Goal: Transaction & Acquisition: Book appointment/travel/reservation

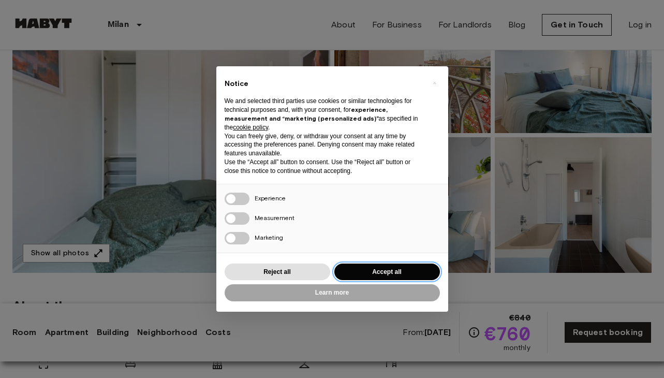
click at [424, 267] on button "Accept all" at bounding box center [387, 272] width 106 height 17
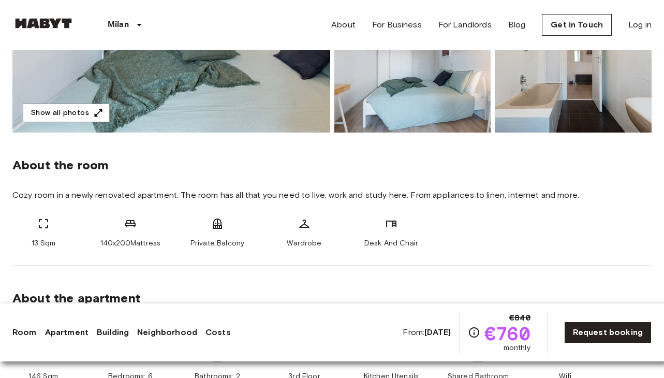
scroll to position [291, 0]
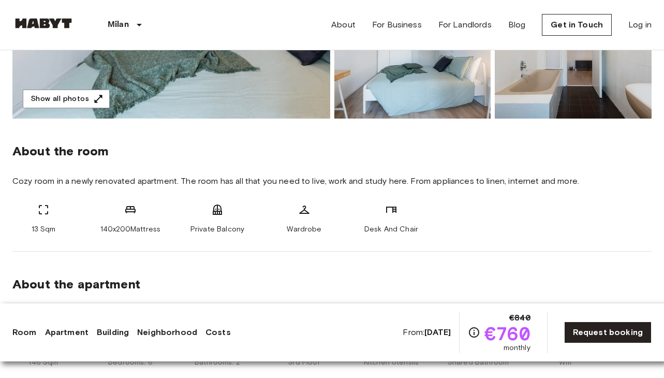
click at [15, 229] on div "13 Sqm" at bounding box center [43, 218] width 62 height 31
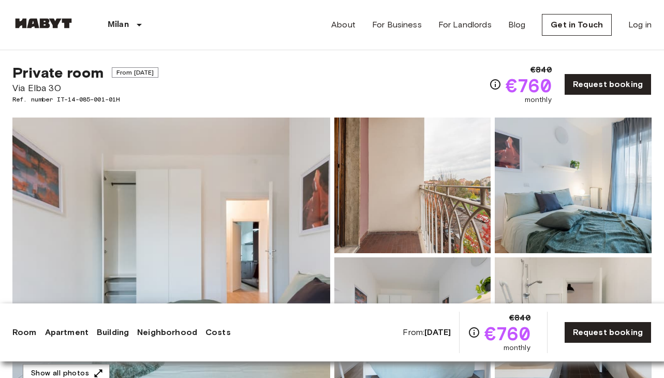
scroll to position [0, 0]
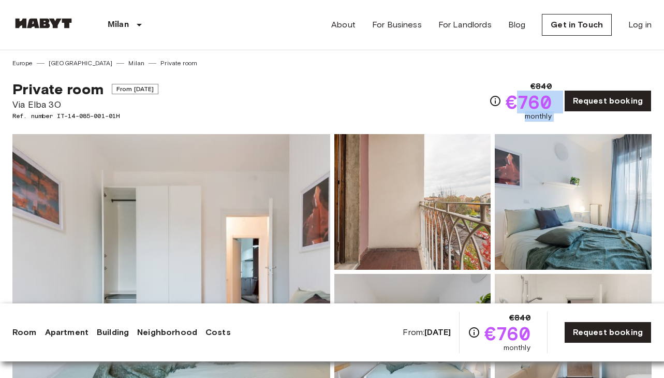
drag, startPoint x: 522, startPoint y: 100, endPoint x: 569, endPoint y: 88, distance: 48.7
click at [570, 88] on div "€840 €760 monthly Request booking" at bounding box center [570, 100] width 163 height 41
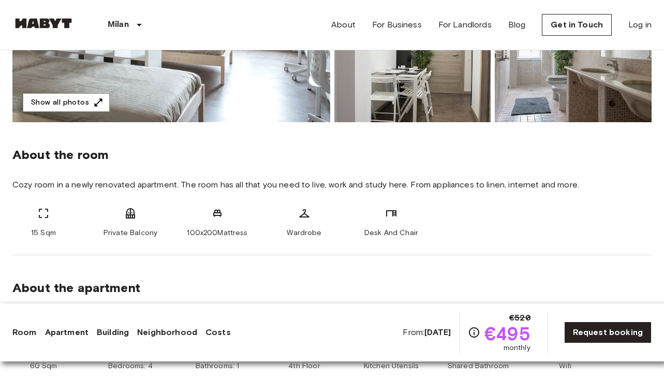
scroll to position [299, 0]
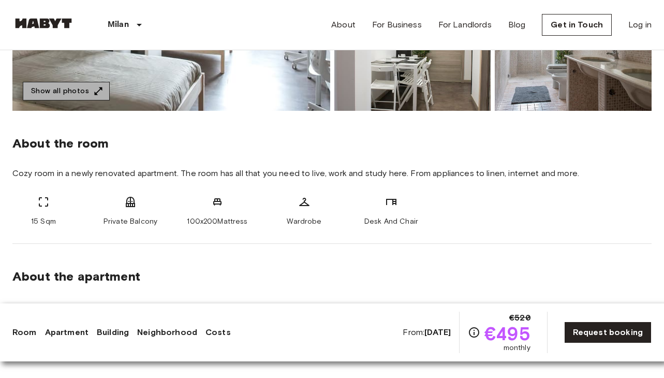
click at [98, 92] on icon "button" at bounding box center [98, 91] width 10 height 10
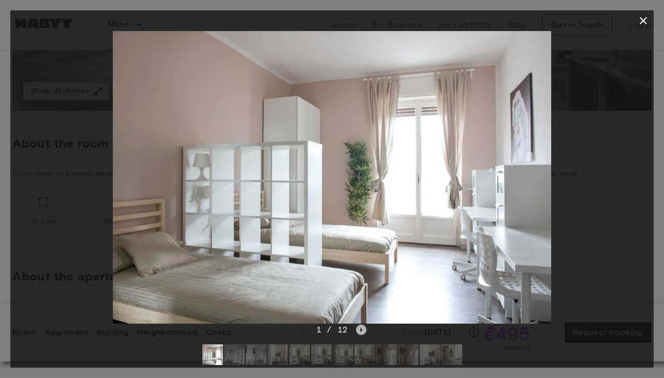
click at [357, 327] on icon "Next image" at bounding box center [361, 330] width 10 height 10
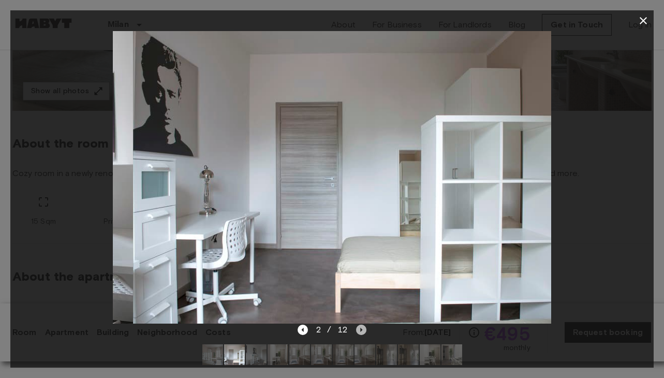
click at [357, 327] on icon "Next image" at bounding box center [361, 330] width 10 height 10
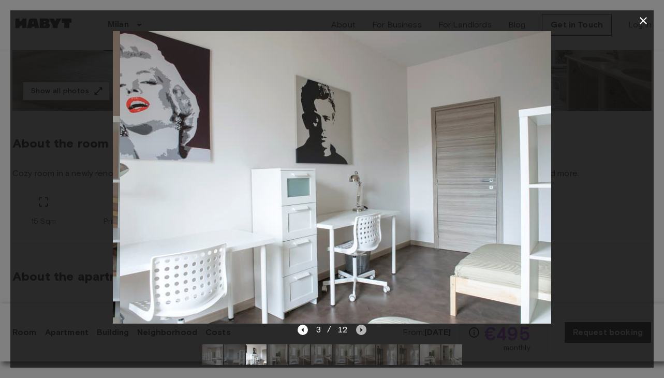
click at [357, 327] on icon "Next image" at bounding box center [361, 330] width 10 height 10
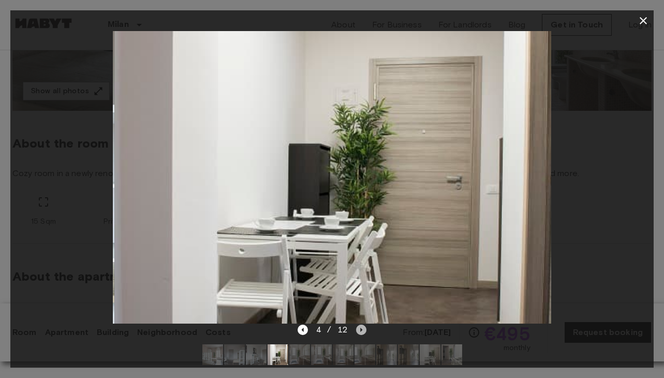
click at [357, 328] on icon "Next image" at bounding box center [361, 330] width 10 height 10
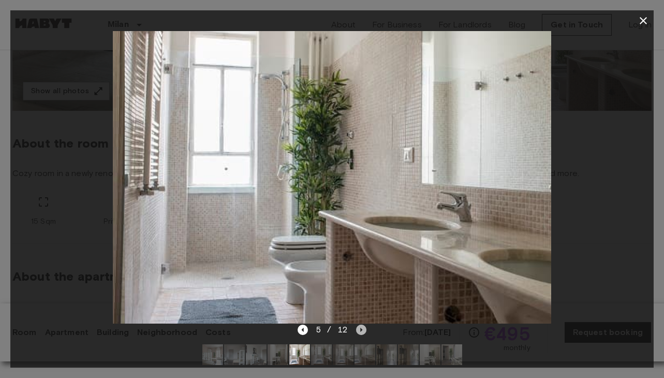
click at [357, 328] on icon "Next image" at bounding box center [361, 330] width 10 height 10
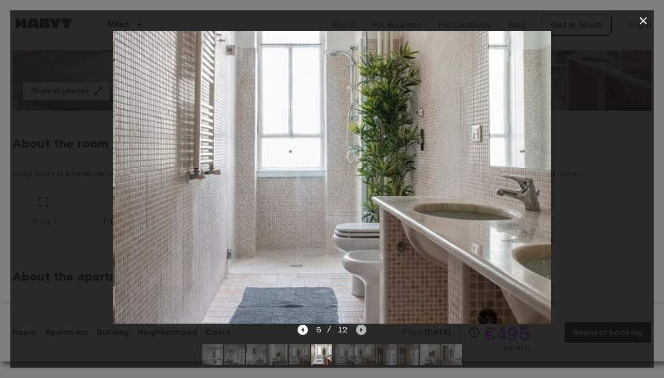
click at [357, 328] on icon "Next image" at bounding box center [361, 330] width 10 height 10
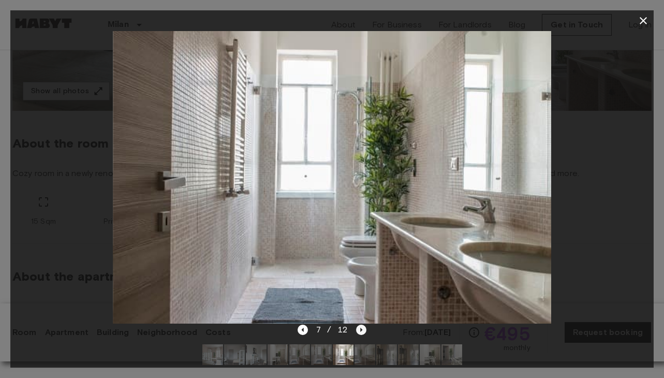
click at [357, 328] on icon "Next image" at bounding box center [361, 330] width 10 height 10
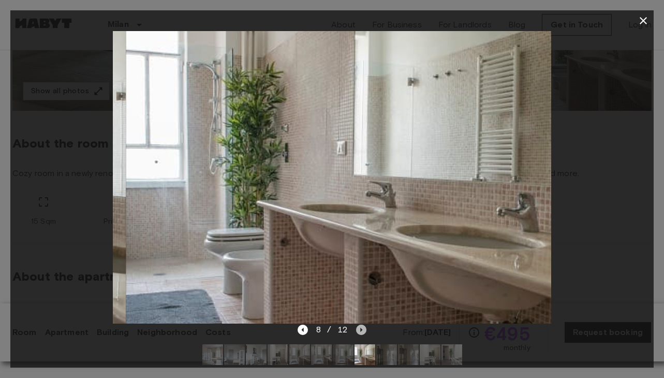
click at [357, 328] on icon "Next image" at bounding box center [361, 330] width 10 height 10
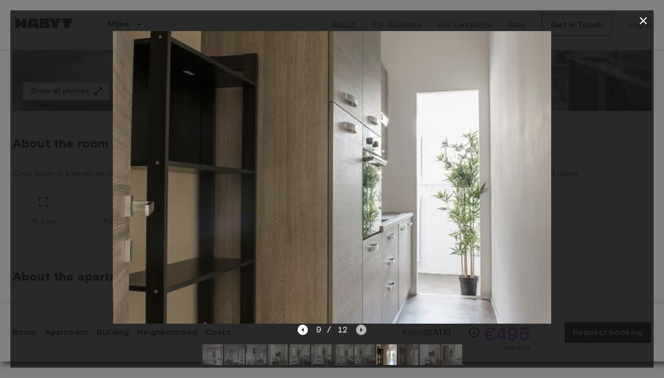
click at [357, 326] on icon "Next image" at bounding box center [361, 330] width 10 height 10
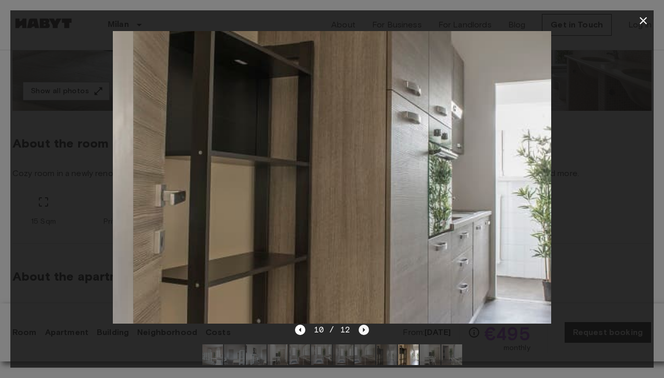
click at [357, 326] on div "10 / 12" at bounding box center [332, 330] width 74 height 12
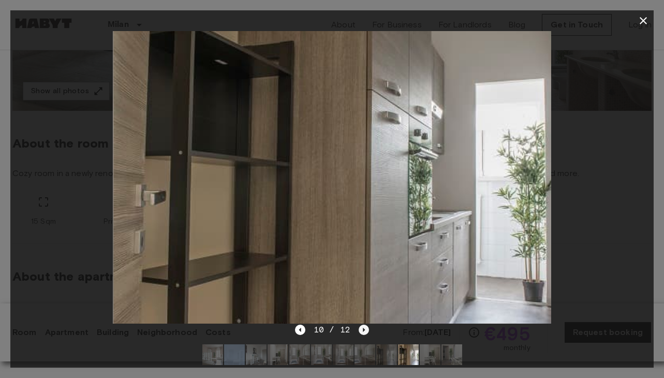
click at [357, 326] on div "10 / 12" at bounding box center [332, 330] width 74 height 12
click at [360, 327] on icon "Next image" at bounding box center [364, 330] width 10 height 10
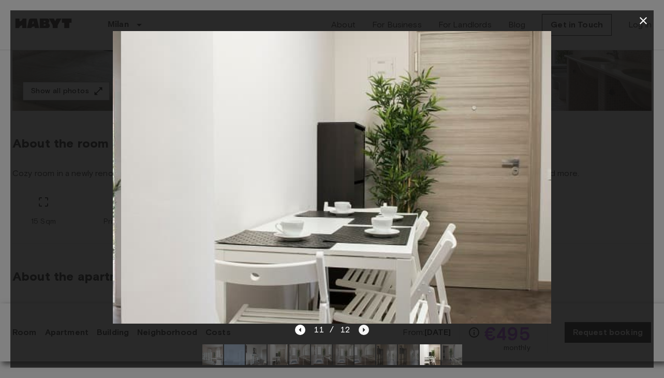
click at [360, 325] on icon "Next image" at bounding box center [364, 330] width 10 height 10
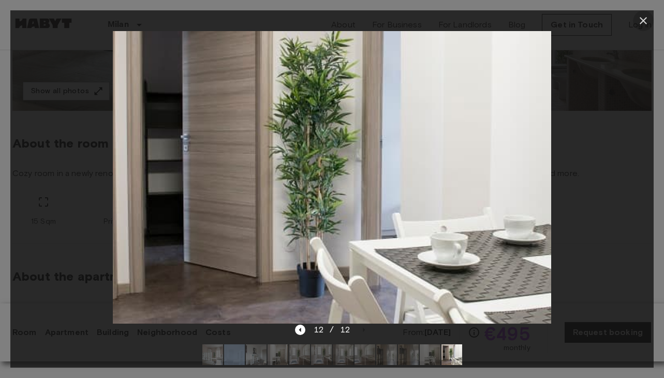
click at [644, 23] on icon "button" at bounding box center [643, 20] width 12 height 12
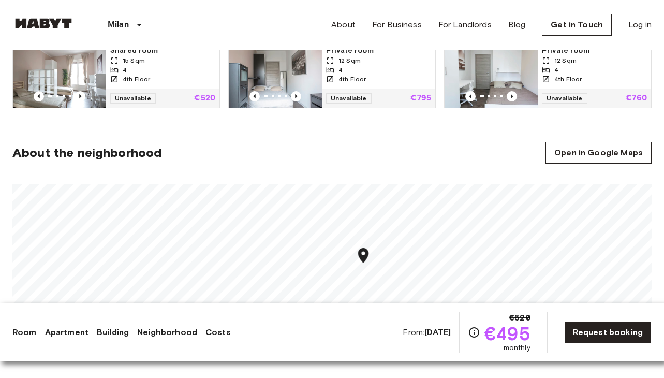
scroll to position [726, 0]
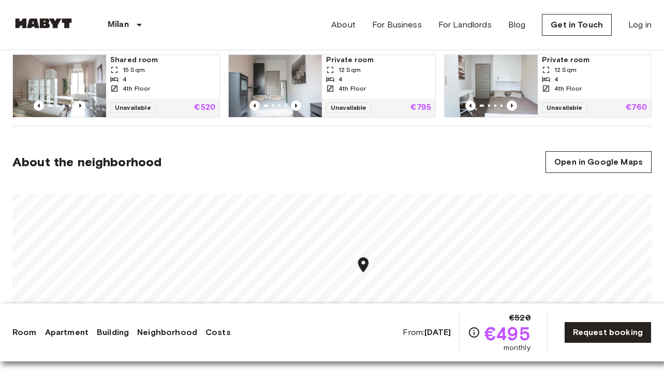
click at [44, 107] on div at bounding box center [59, 105] width 93 height 10
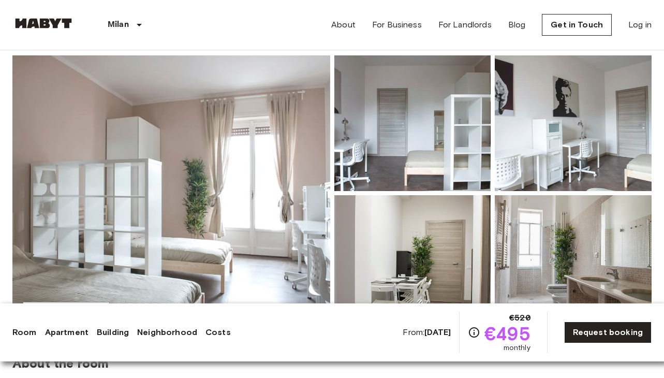
scroll to position [86, 0]
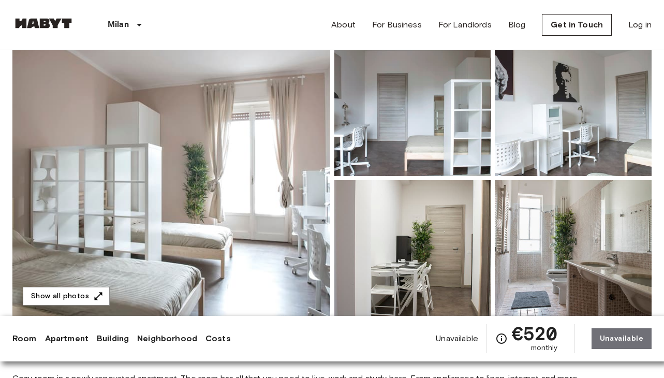
scroll to position [92, 0]
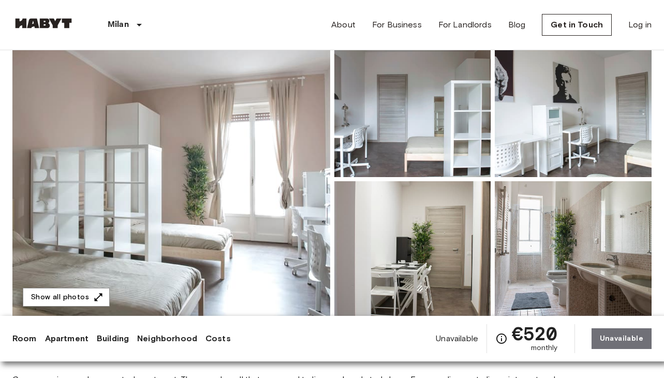
click at [578, 267] on img at bounding box center [573, 249] width 157 height 136
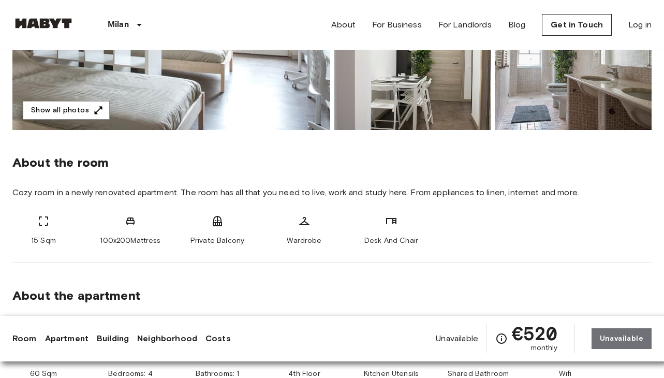
scroll to position [276, 0]
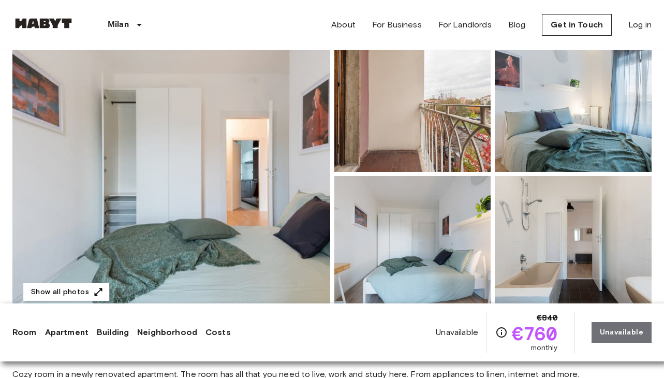
scroll to position [97, 0]
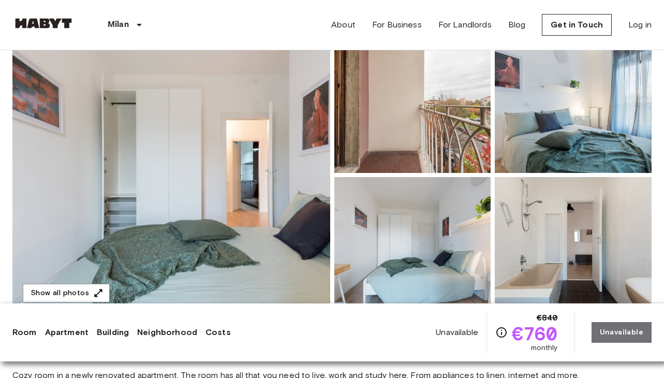
click at [522, 212] on img at bounding box center [573, 245] width 157 height 136
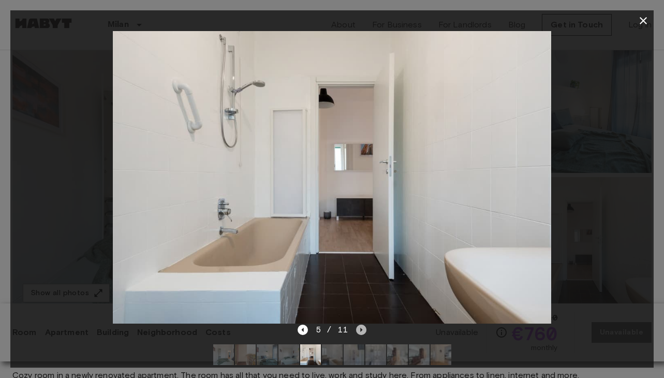
click at [357, 334] on icon "Next image" at bounding box center [361, 330] width 10 height 10
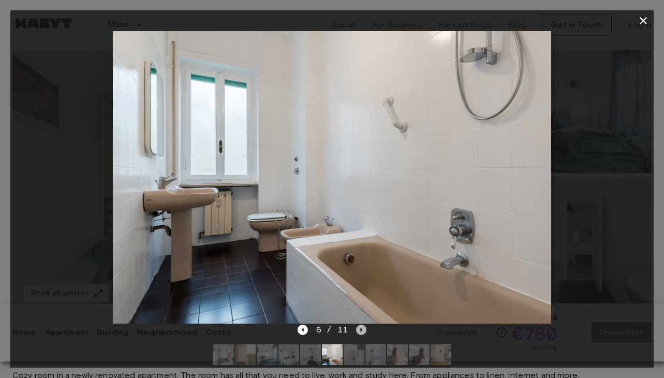
click at [359, 334] on icon "Next image" at bounding box center [361, 330] width 10 height 10
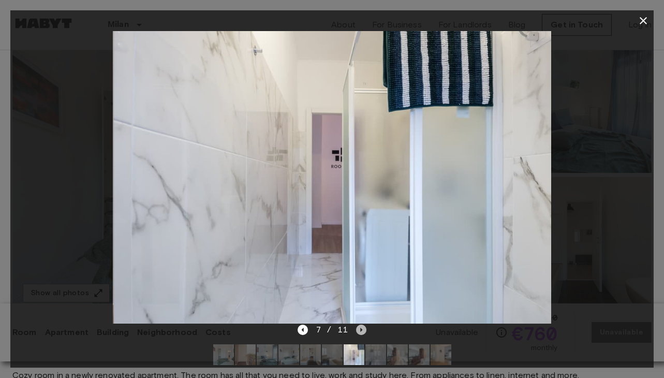
click at [359, 334] on icon "Next image" at bounding box center [361, 330] width 10 height 10
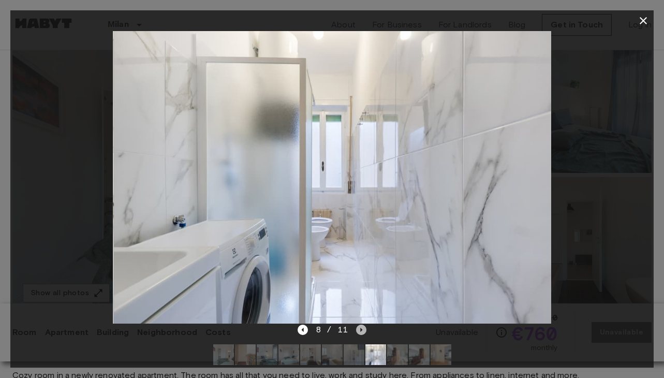
click at [359, 334] on icon "Next image" at bounding box center [361, 330] width 10 height 10
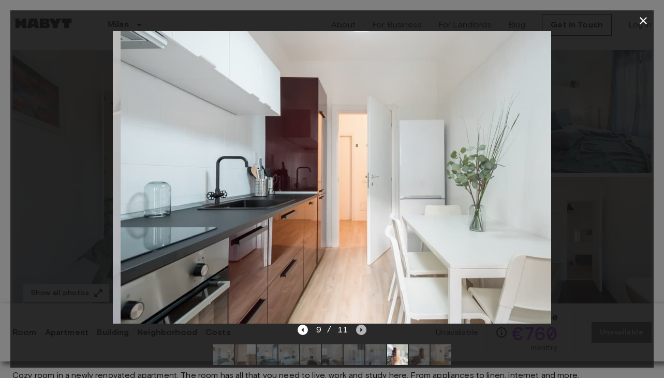
click at [359, 334] on icon "Next image" at bounding box center [361, 330] width 10 height 10
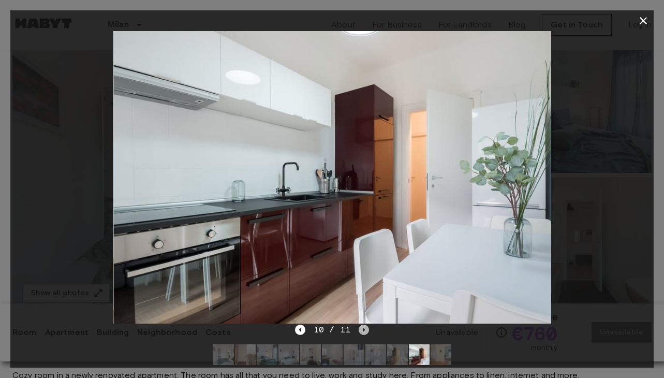
click at [359, 334] on icon "Next image" at bounding box center [364, 330] width 10 height 10
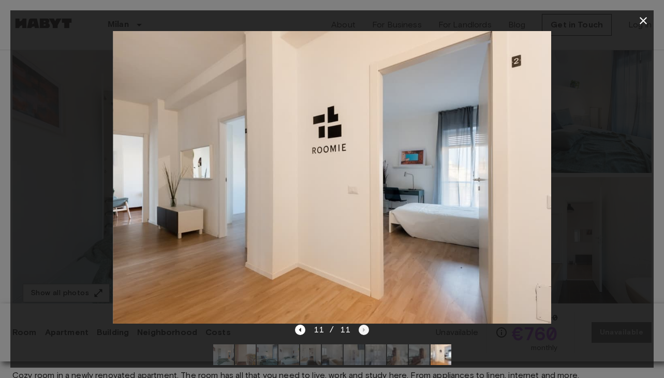
click at [359, 334] on div "11 / 11" at bounding box center [332, 330] width 74 height 12
